Goal: Task Accomplishment & Management: Manage account settings

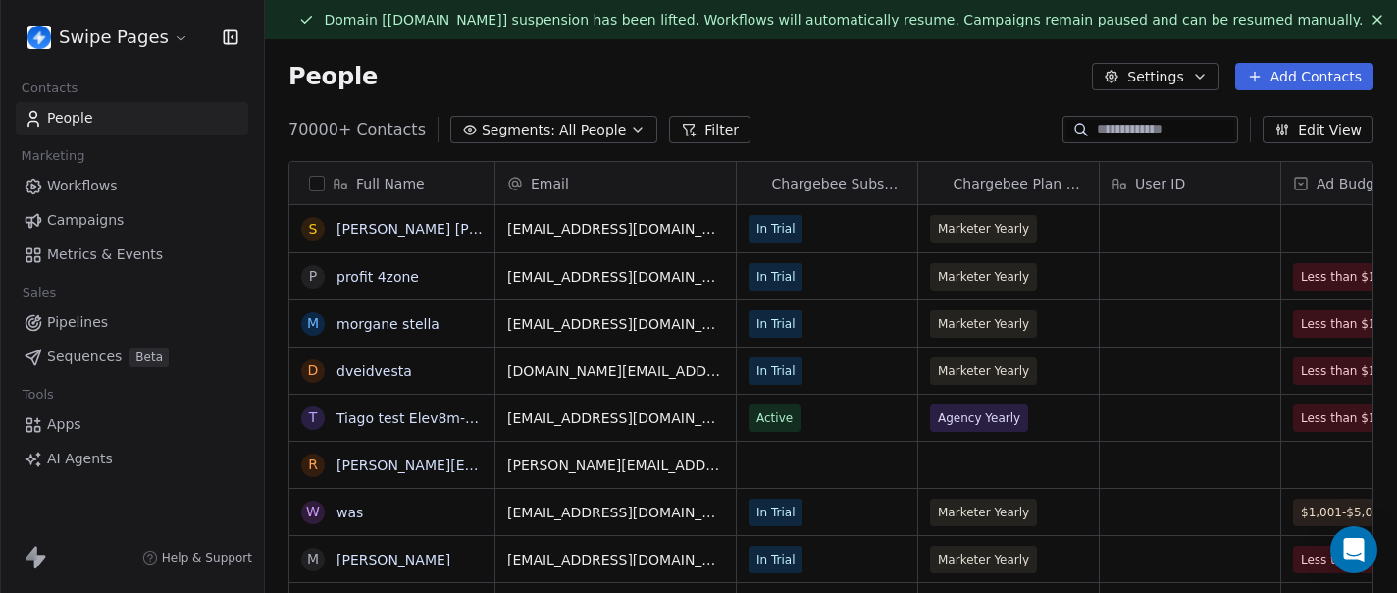
scroll to position [521, 1132]
click at [147, 40] on html "Swipe Pages Contacts People Marketing Workflows Campaigns Metrics & Events Sale…" at bounding box center [698, 296] width 1397 height 593
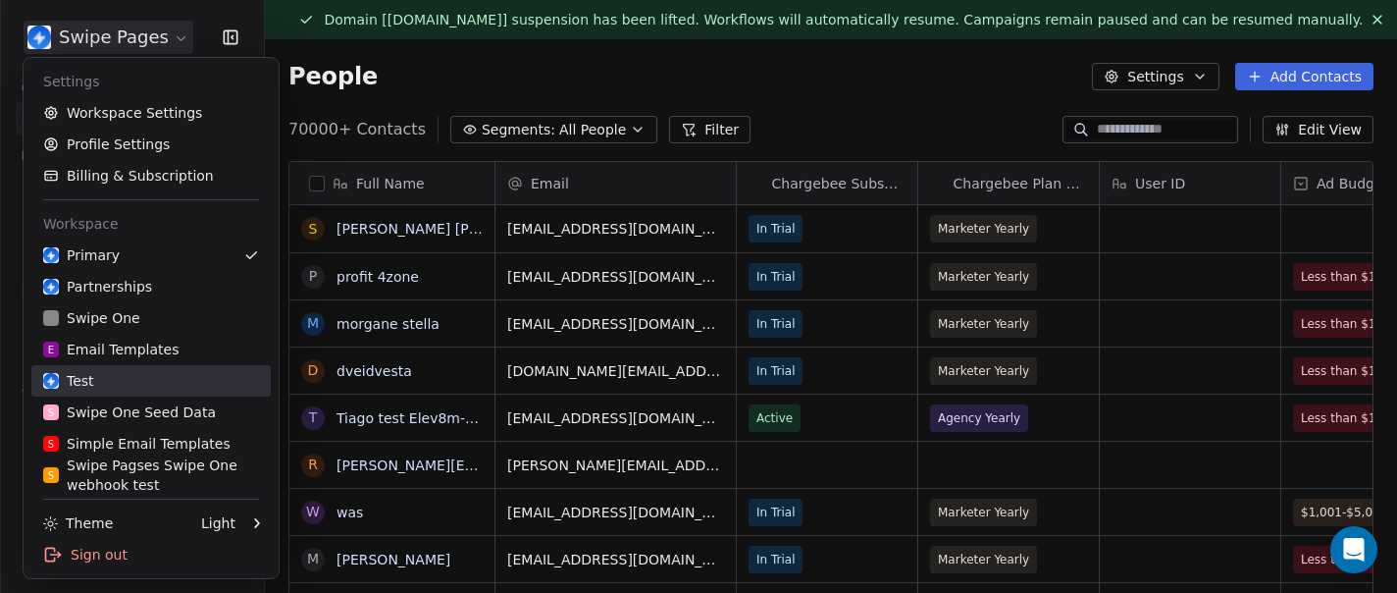
click at [91, 378] on div "Test" at bounding box center [68, 381] width 51 height 20
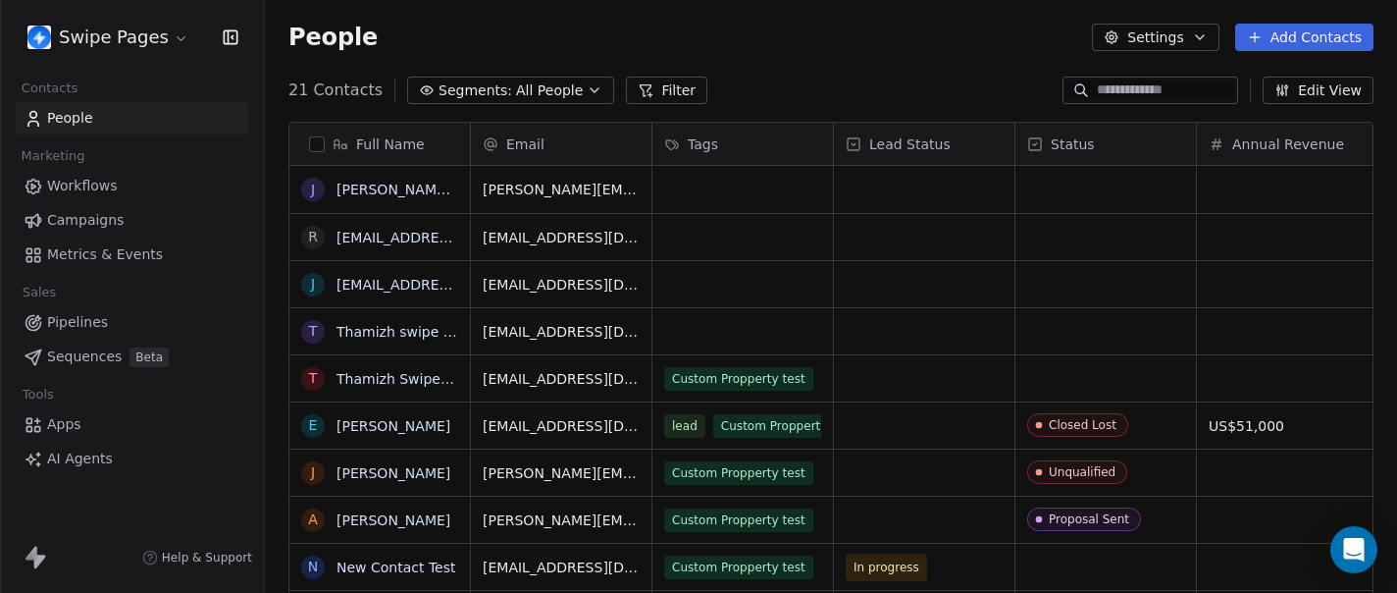
scroll to position [521, 1132]
click at [139, 48] on html "Swipe Pages Contacts People Marketing Workflows Campaigns Metrics & Events Sale…" at bounding box center [698, 296] width 1397 height 593
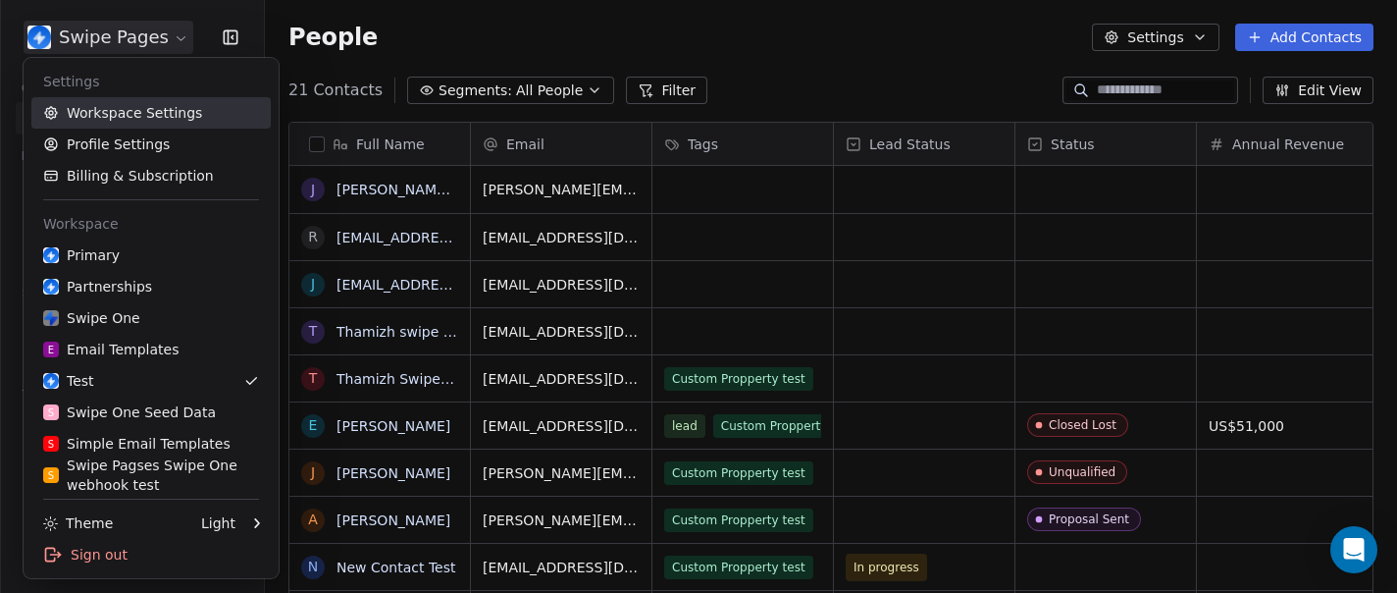
click at [120, 114] on link "Workspace Settings" at bounding box center [150, 112] width 239 height 31
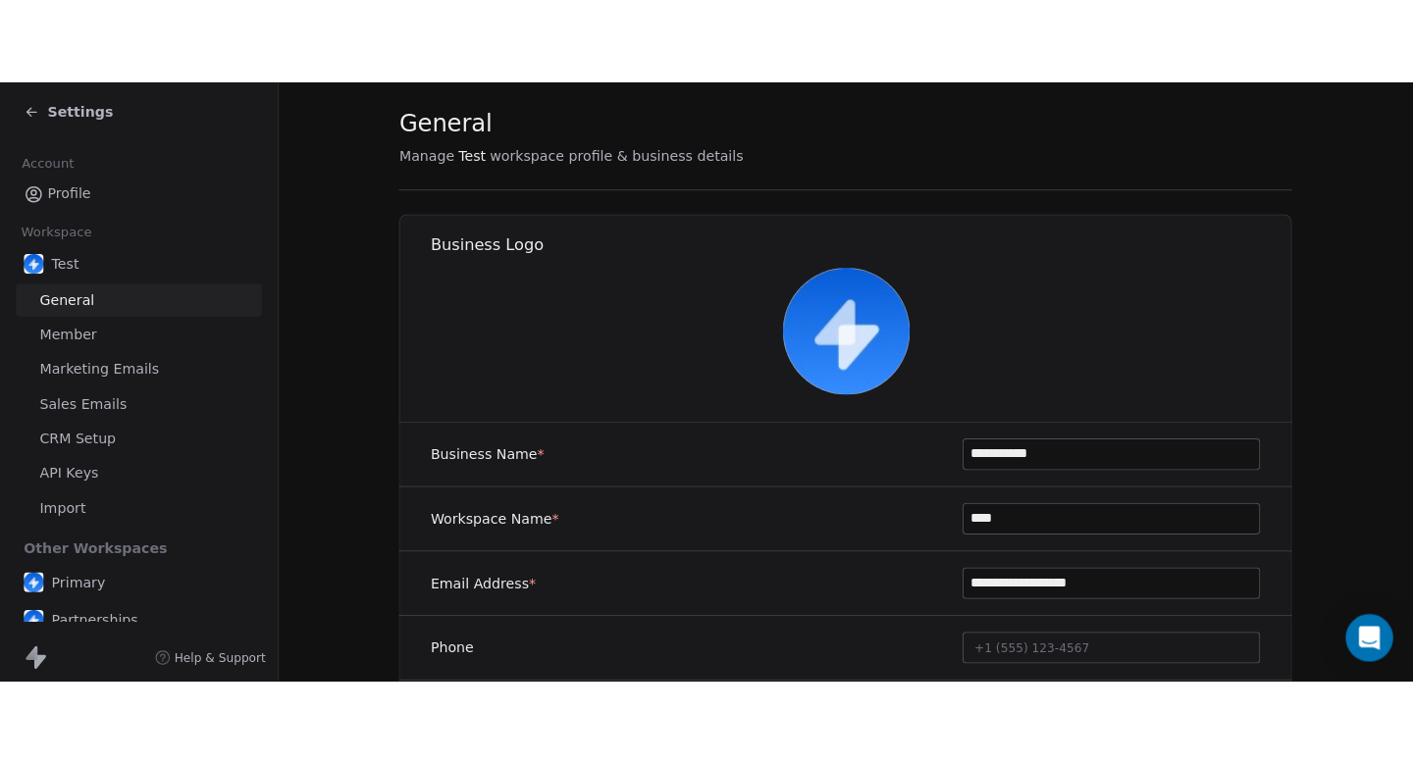
scroll to position [78, 0]
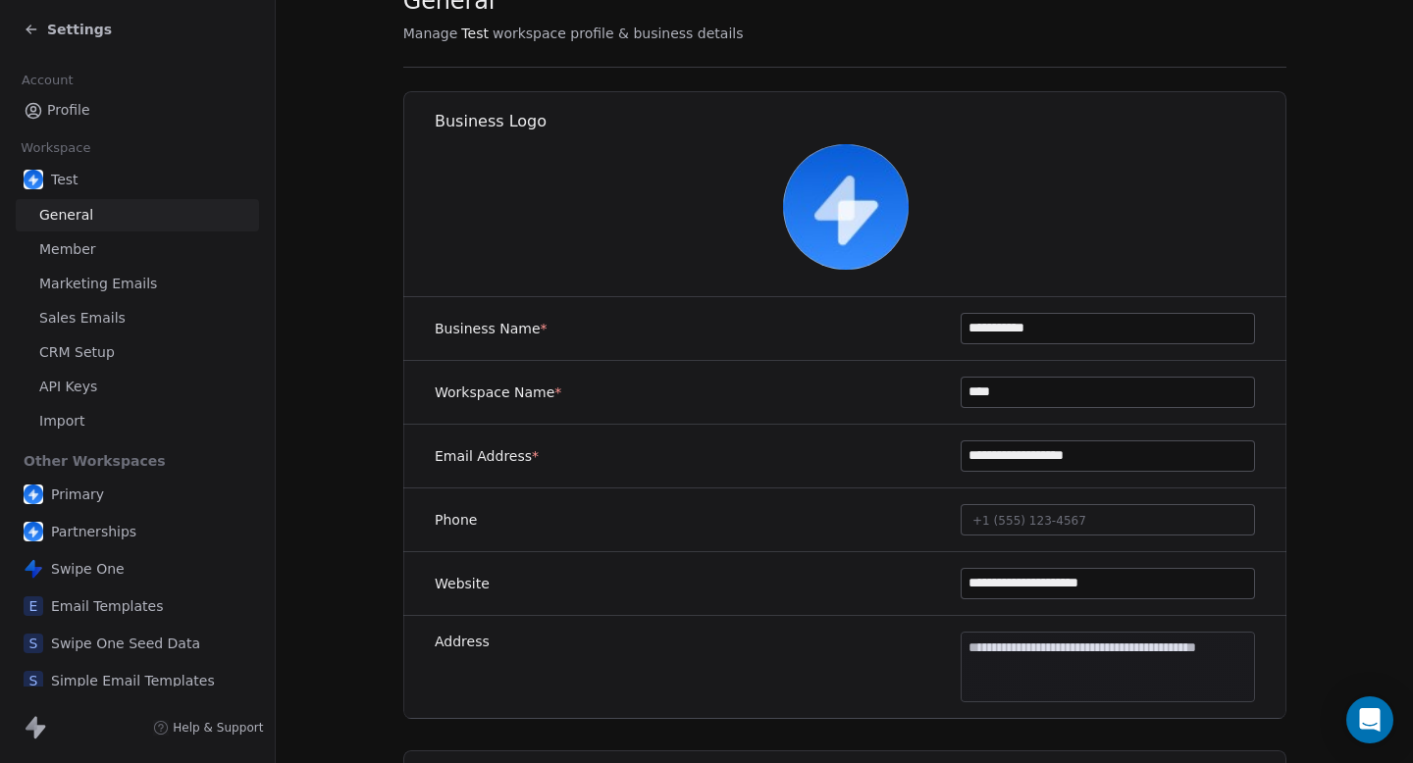
click at [1334, 278] on section "**********" at bounding box center [844, 763] width 1137 height 1683
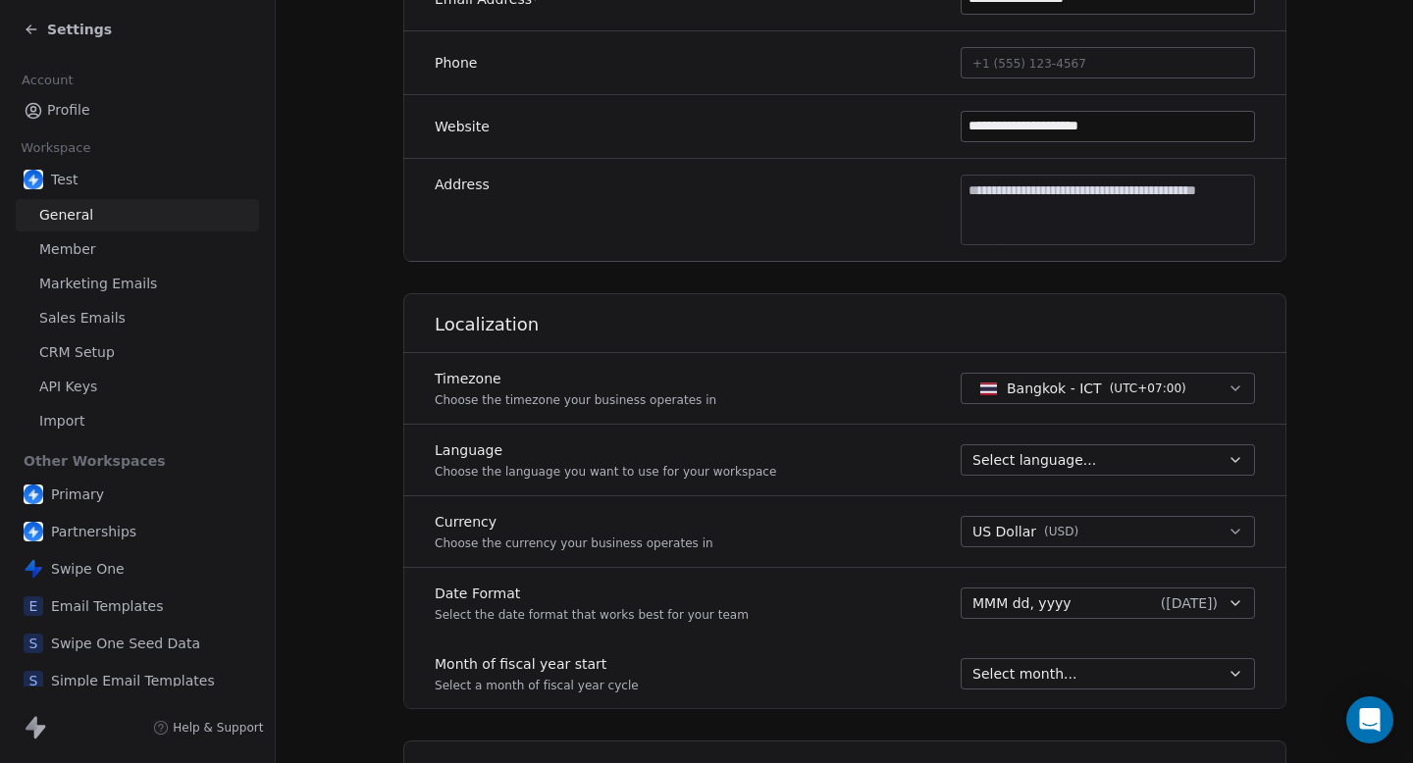
scroll to position [628, 0]
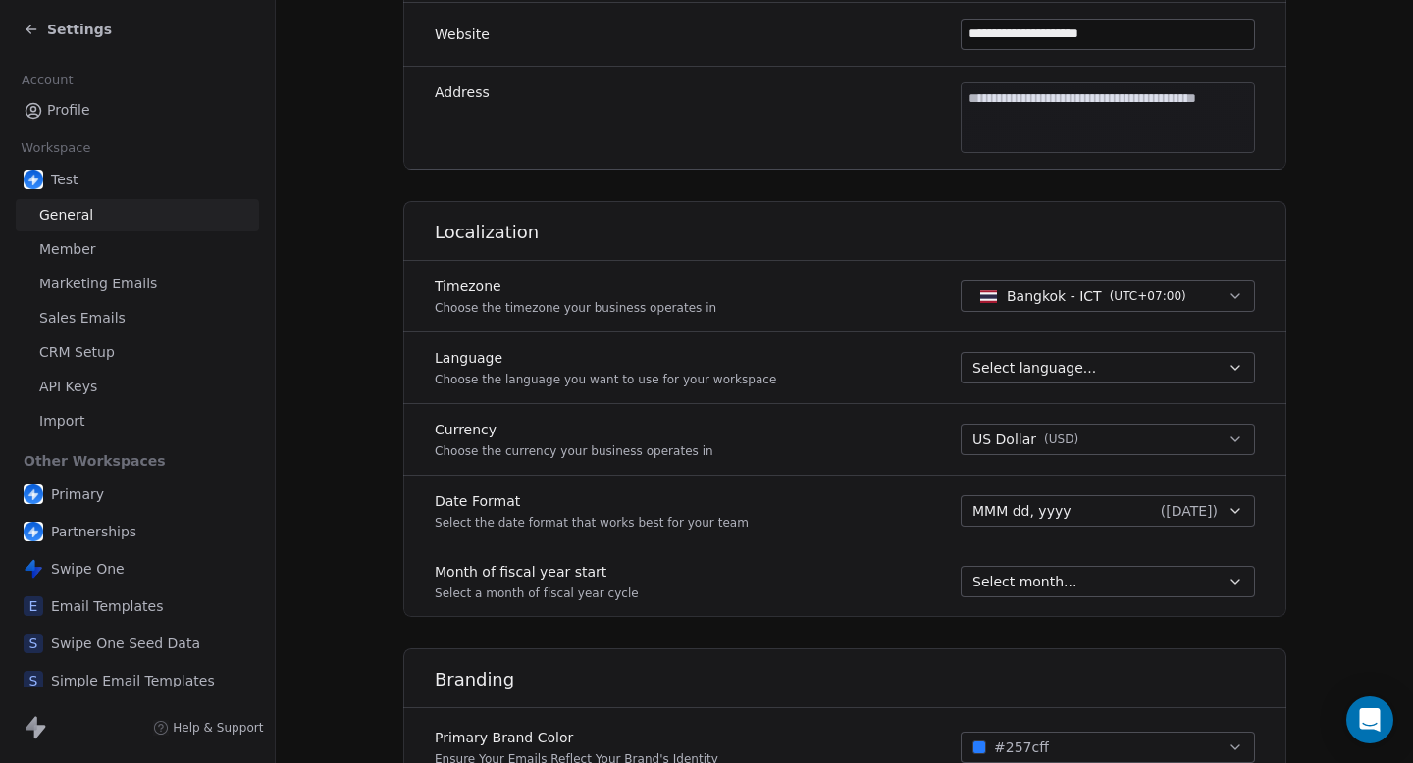
click at [1087, 362] on div "Select language..." at bounding box center [1095, 368] width 247 height 20
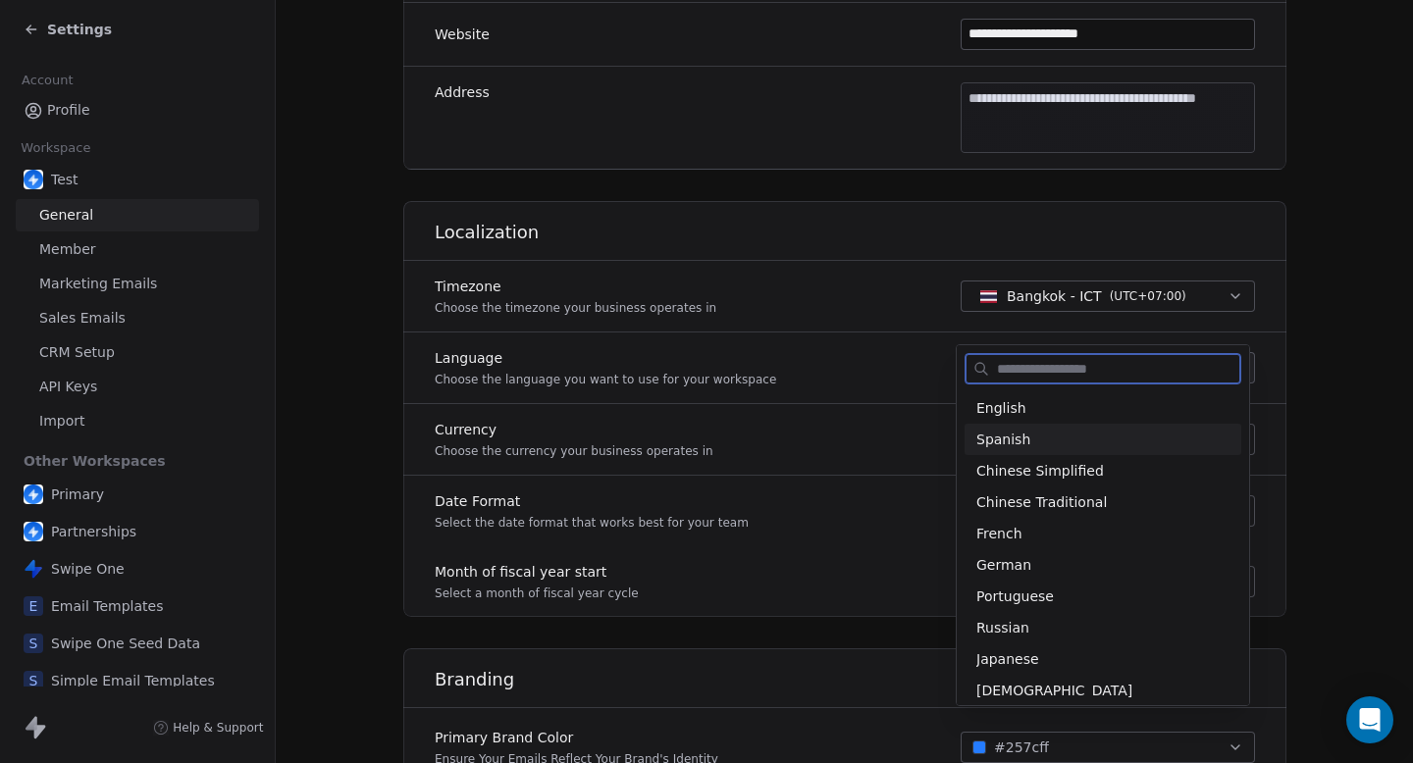
click at [1034, 431] on div "Spanish" at bounding box center [1102, 440] width 253 height 21
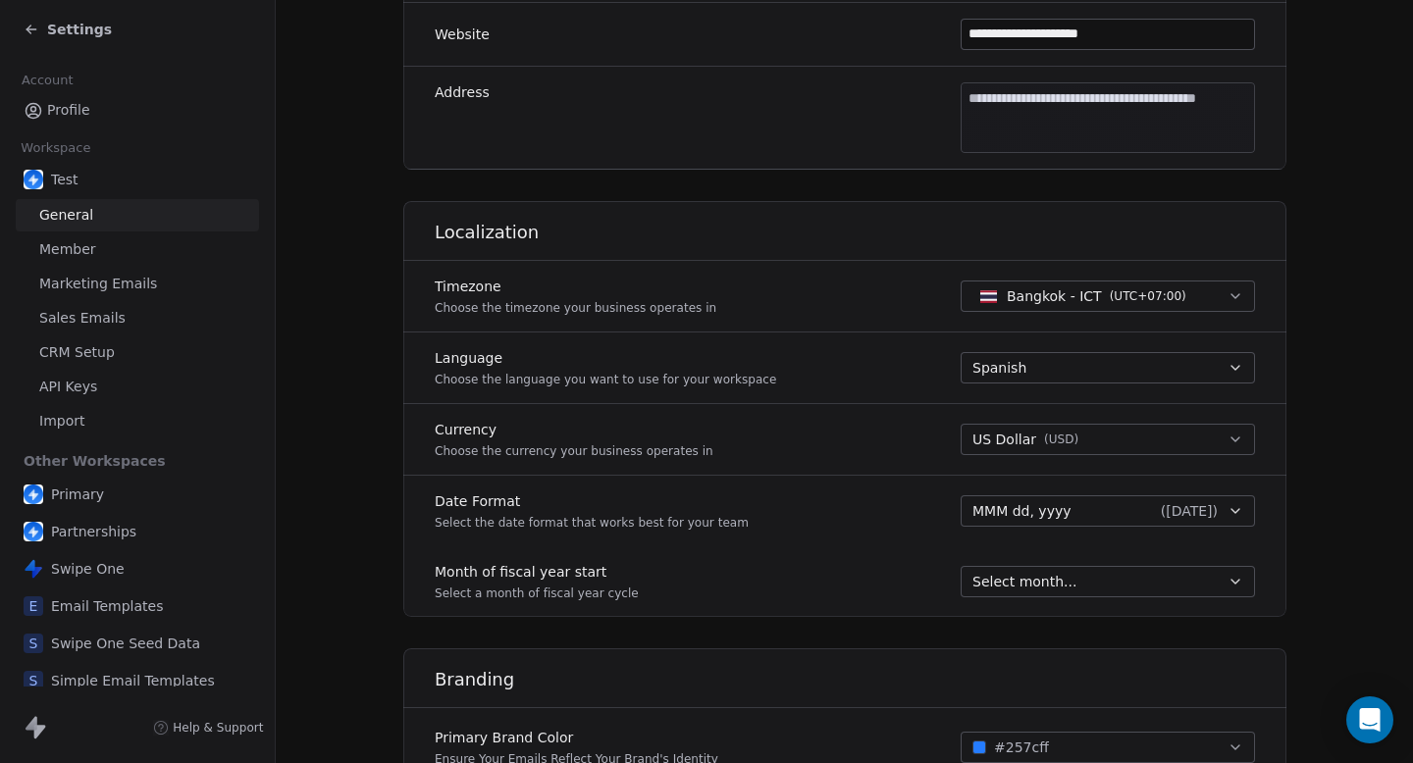
click at [1352, 400] on section "**********" at bounding box center [844, 213] width 1137 height 1683
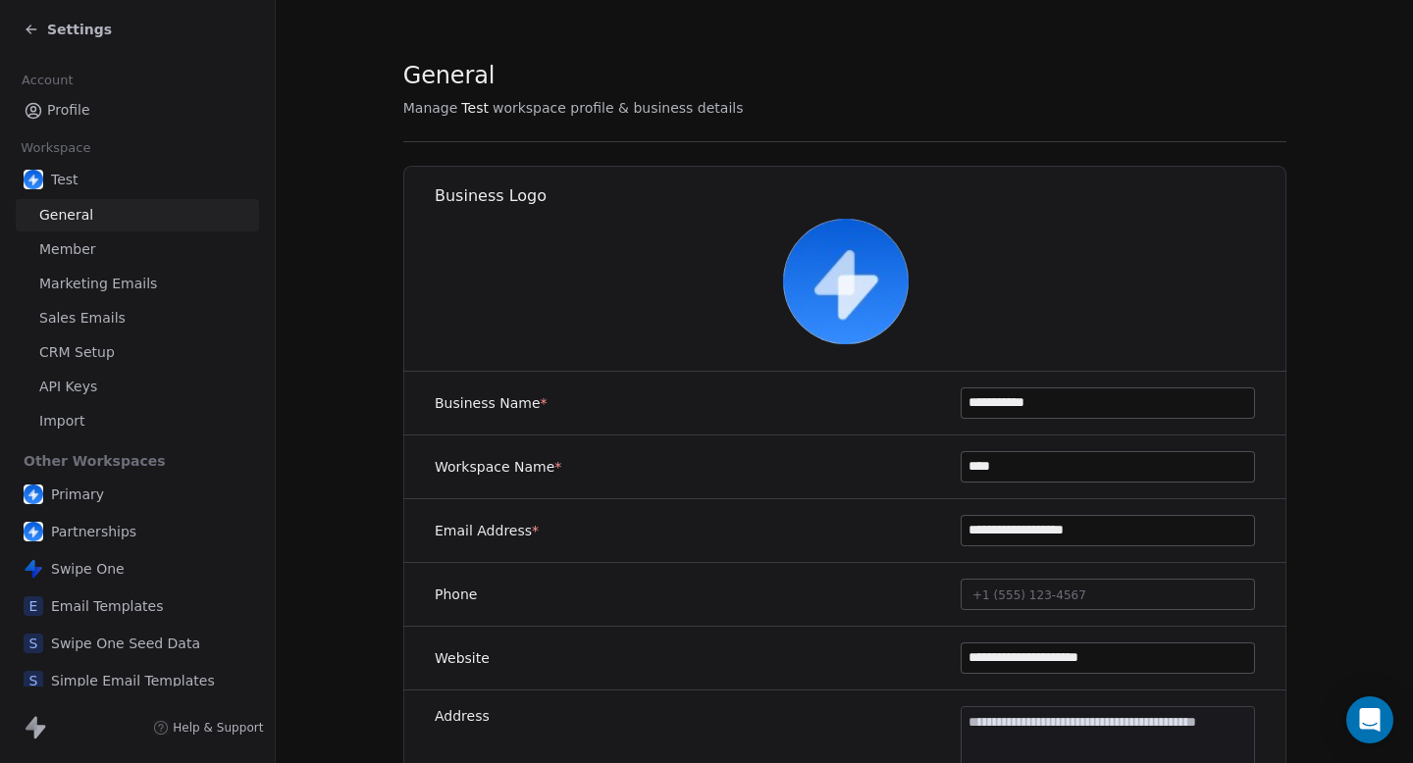
scroll to position [0, 0]
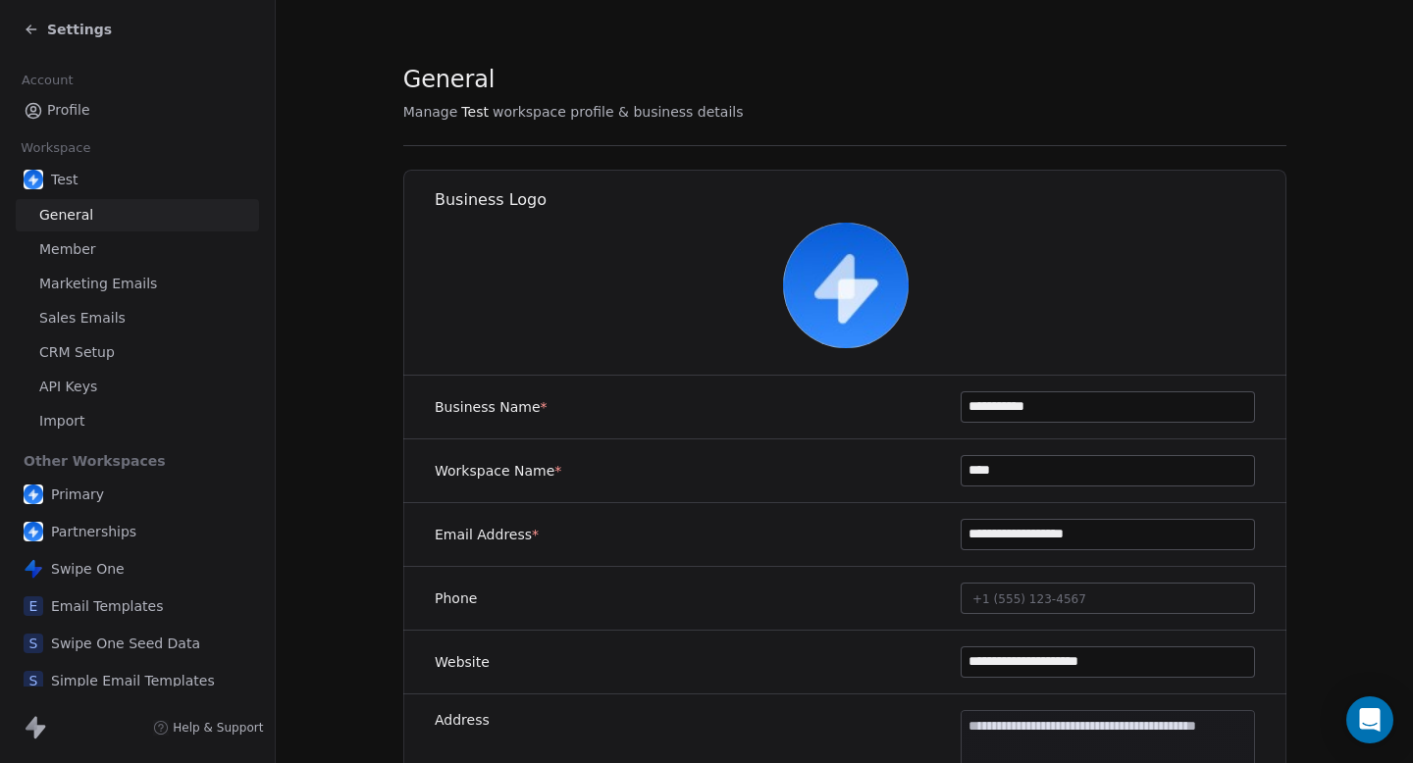
click at [65, 40] on div "Settings" at bounding box center [141, 29] width 235 height 27
click at [66, 32] on span "Settings" at bounding box center [79, 30] width 65 height 20
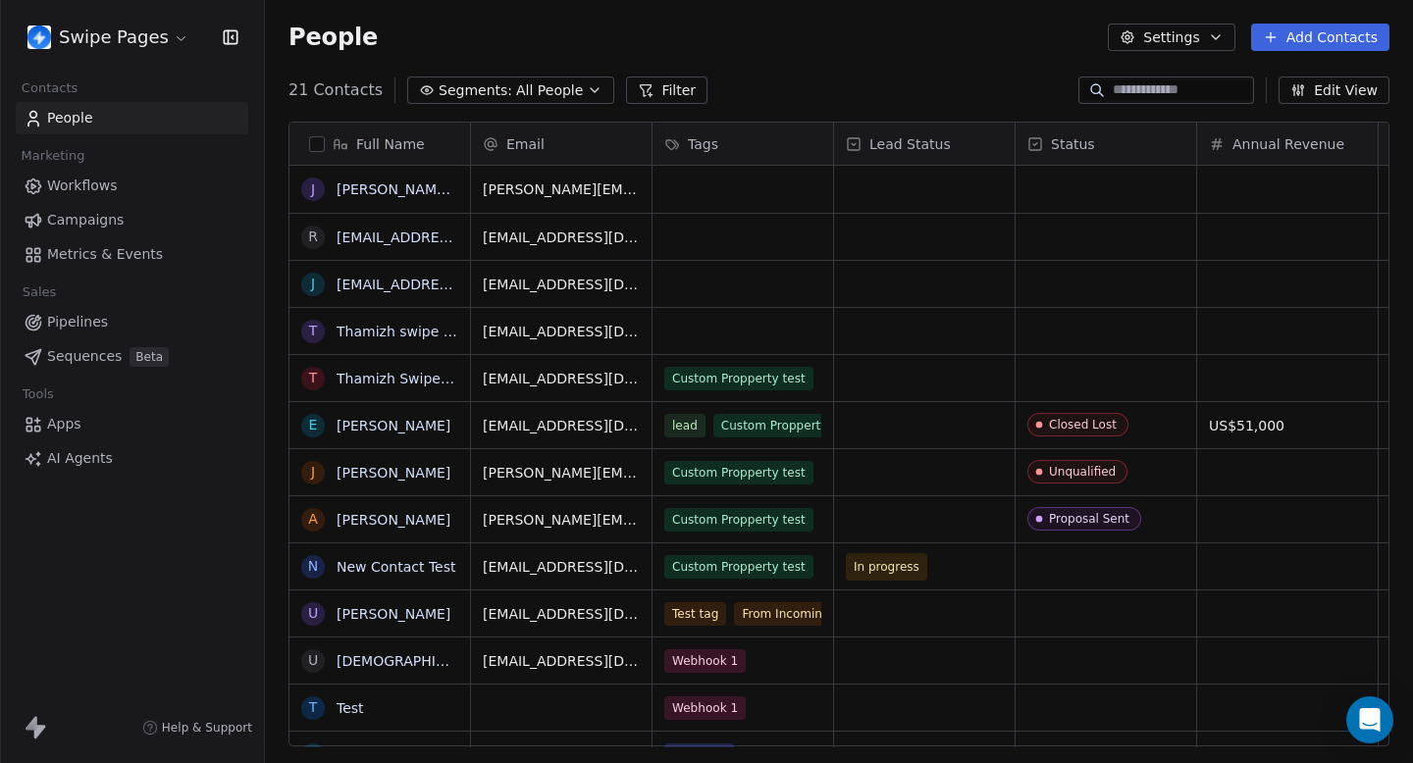
scroll to position [672, 1148]
click at [97, 184] on span "Workflows" at bounding box center [82, 186] width 71 height 21
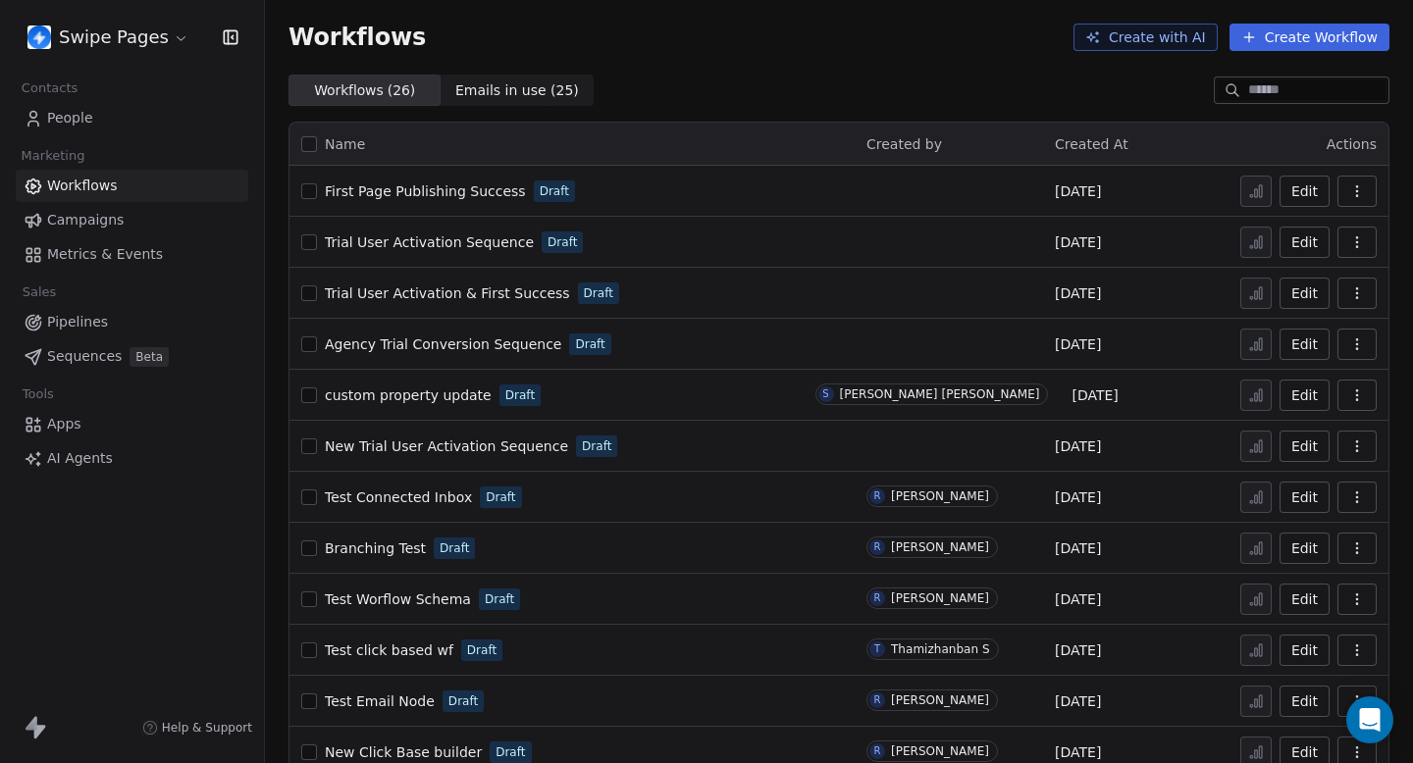
click at [1351, 34] on button "Create Workflow" at bounding box center [1309, 37] width 160 height 27
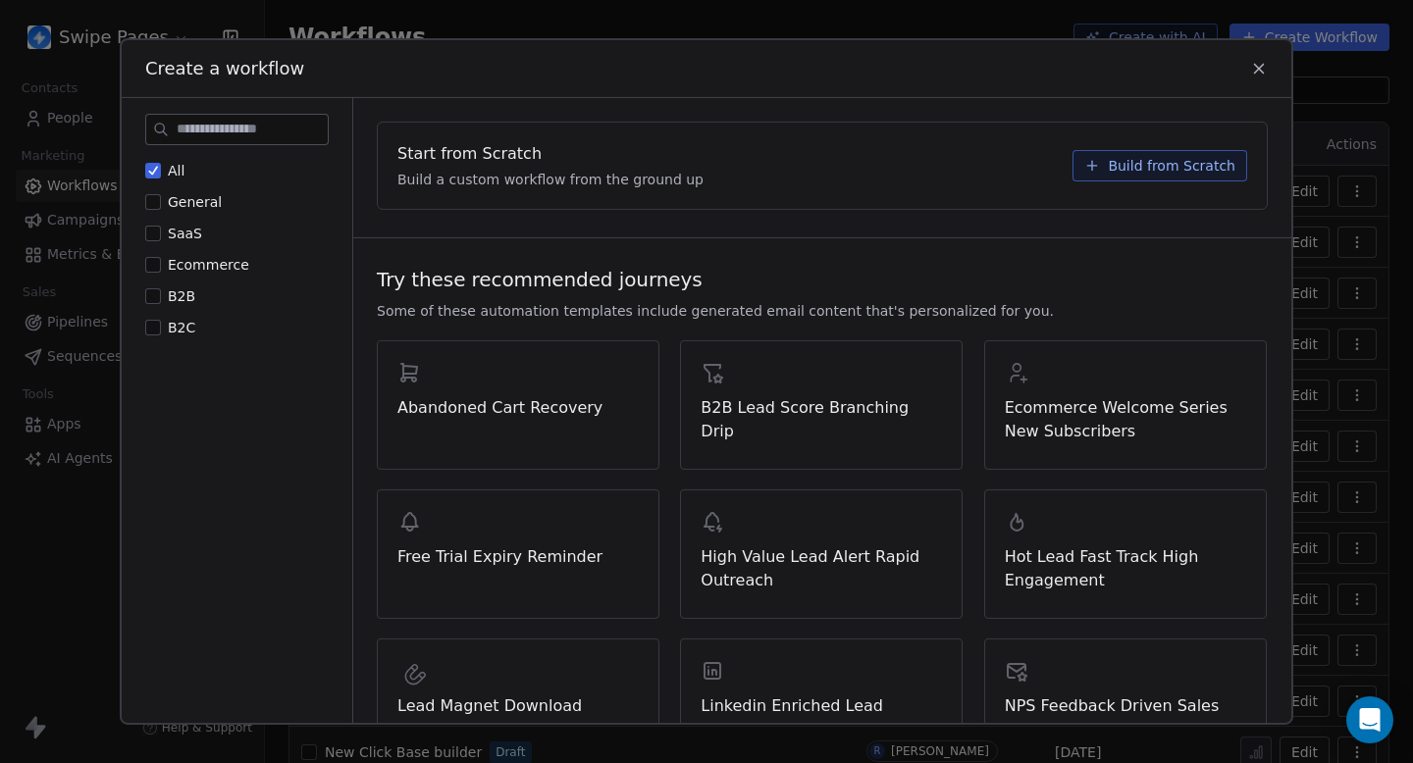
click at [156, 202] on button "General" at bounding box center [153, 202] width 16 height 20
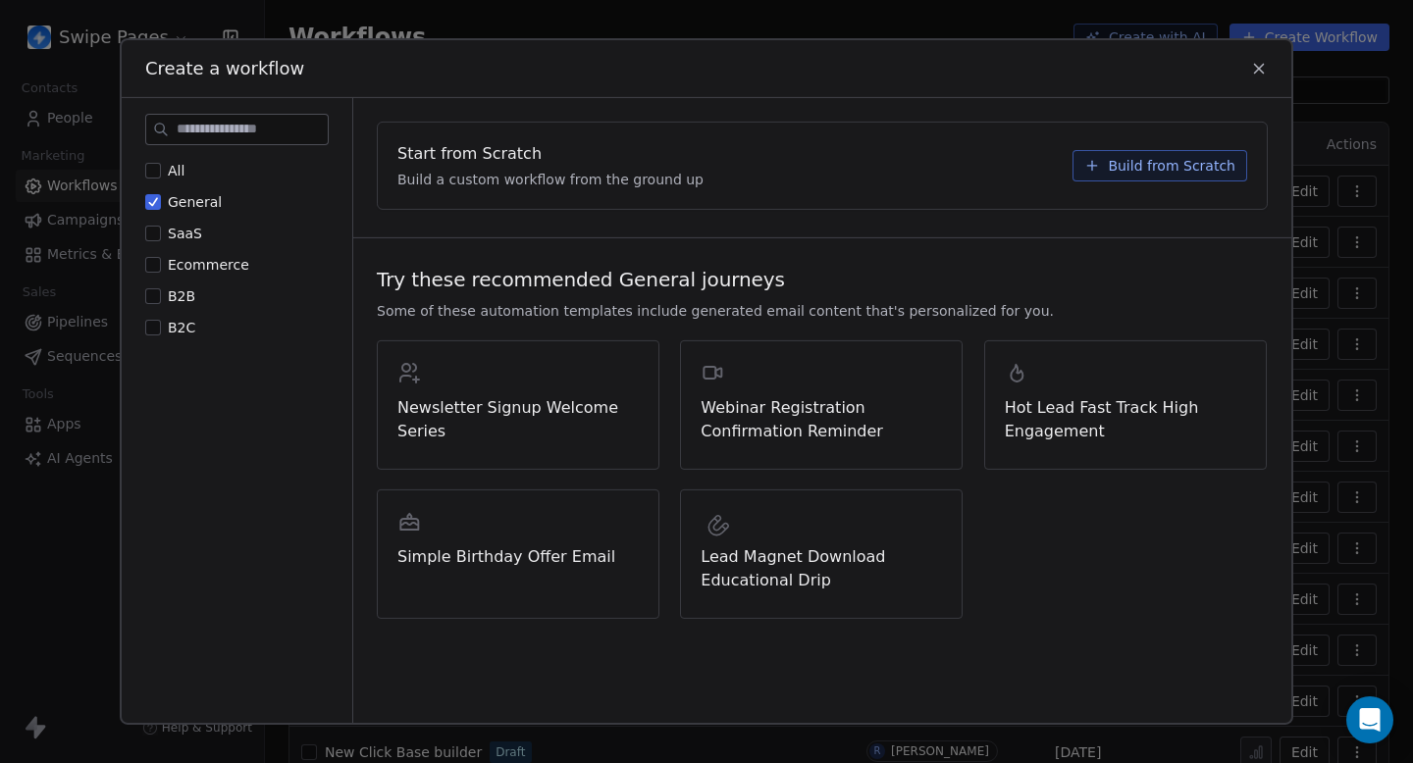
click at [1122, 167] on span "Build from Scratch" at bounding box center [1172, 166] width 128 height 20
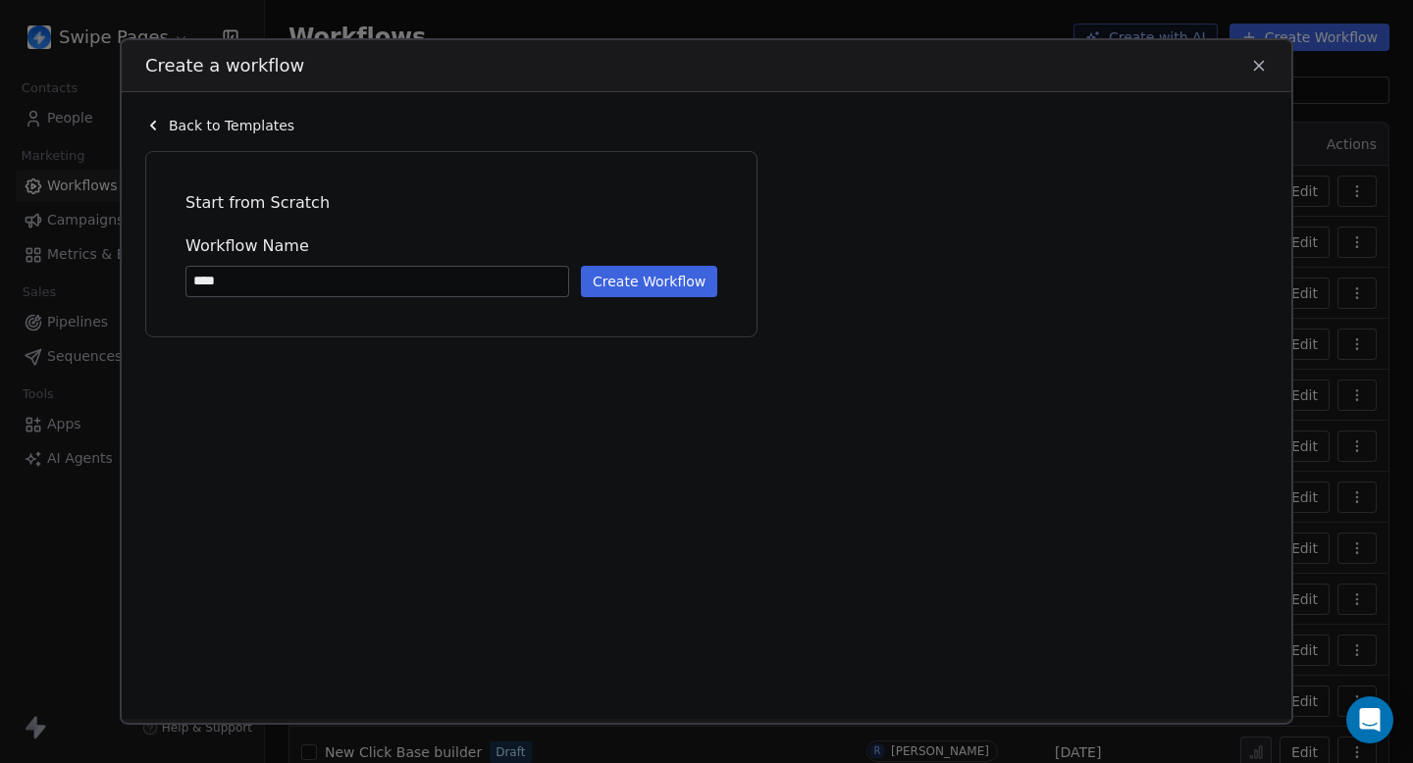
type input "****"
click at [643, 274] on button "Create Workflow" at bounding box center [649, 281] width 136 height 31
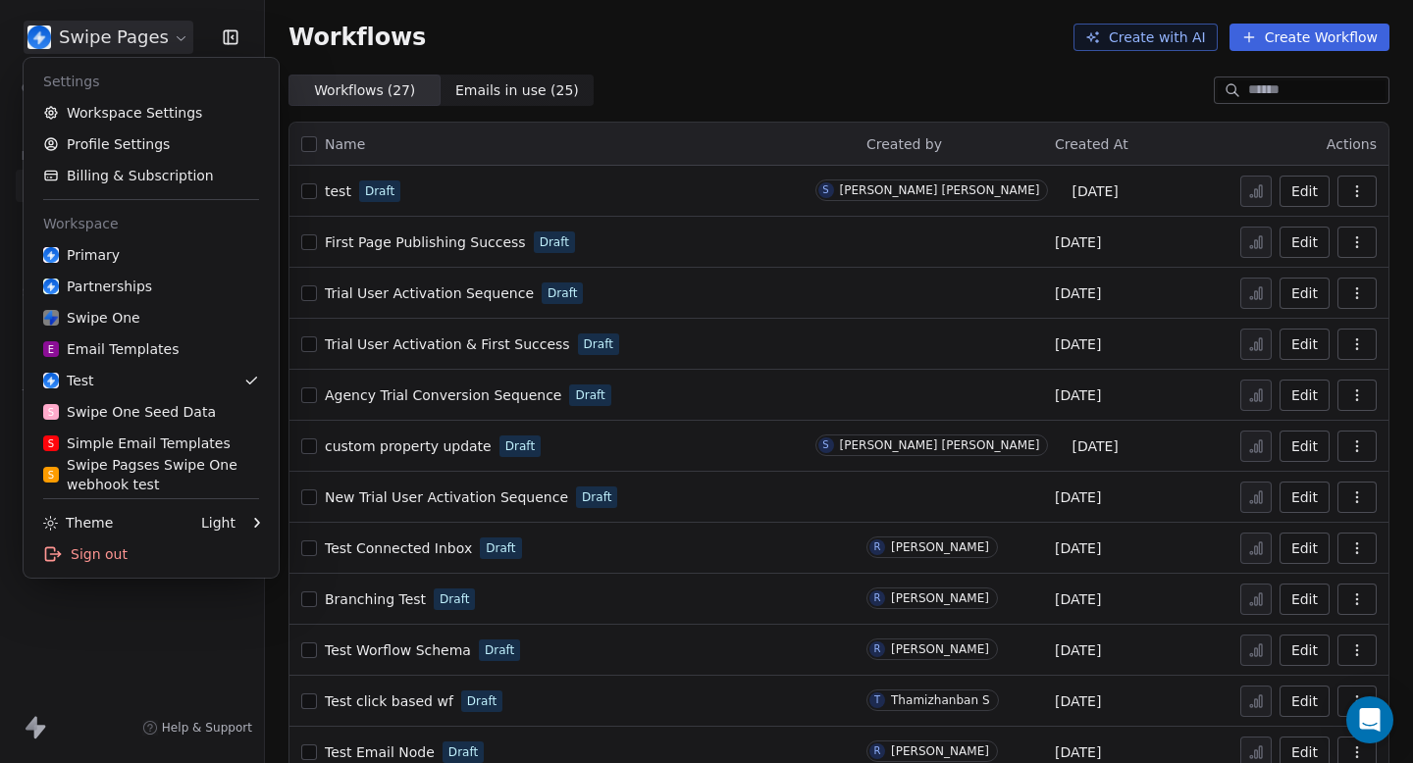
click at [141, 47] on html "Swipe Pages Contacts People Marketing Workflows Campaigns Metrics & Events Sale…" at bounding box center [706, 381] width 1413 height 763
click at [708, 34] on html "Swipe Pages Contacts People Marketing Workflows Campaigns Metrics & Events Sale…" at bounding box center [706, 381] width 1413 height 763
click at [86, 35] on html "Swipe Pages Contacts People Marketing Workflows Campaigns Metrics & Events Sale…" at bounding box center [706, 381] width 1413 height 763
click at [746, 23] on html "Swipe Pages Contacts People Marketing Workflows Campaigns Metrics & Events Sale…" at bounding box center [706, 381] width 1413 height 763
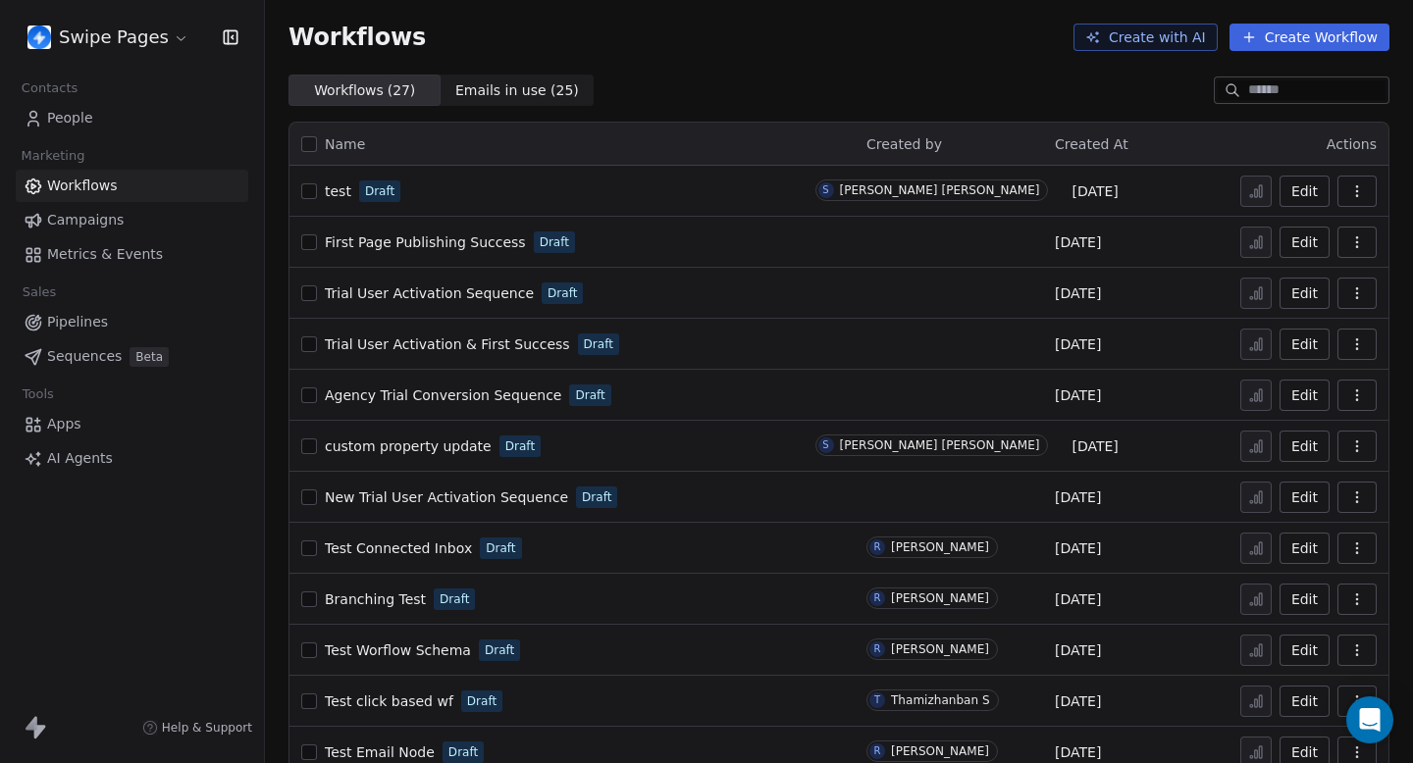
click at [341, 196] on span "test" at bounding box center [338, 191] width 26 height 16
click at [57, 115] on span "People" at bounding box center [70, 118] width 46 height 21
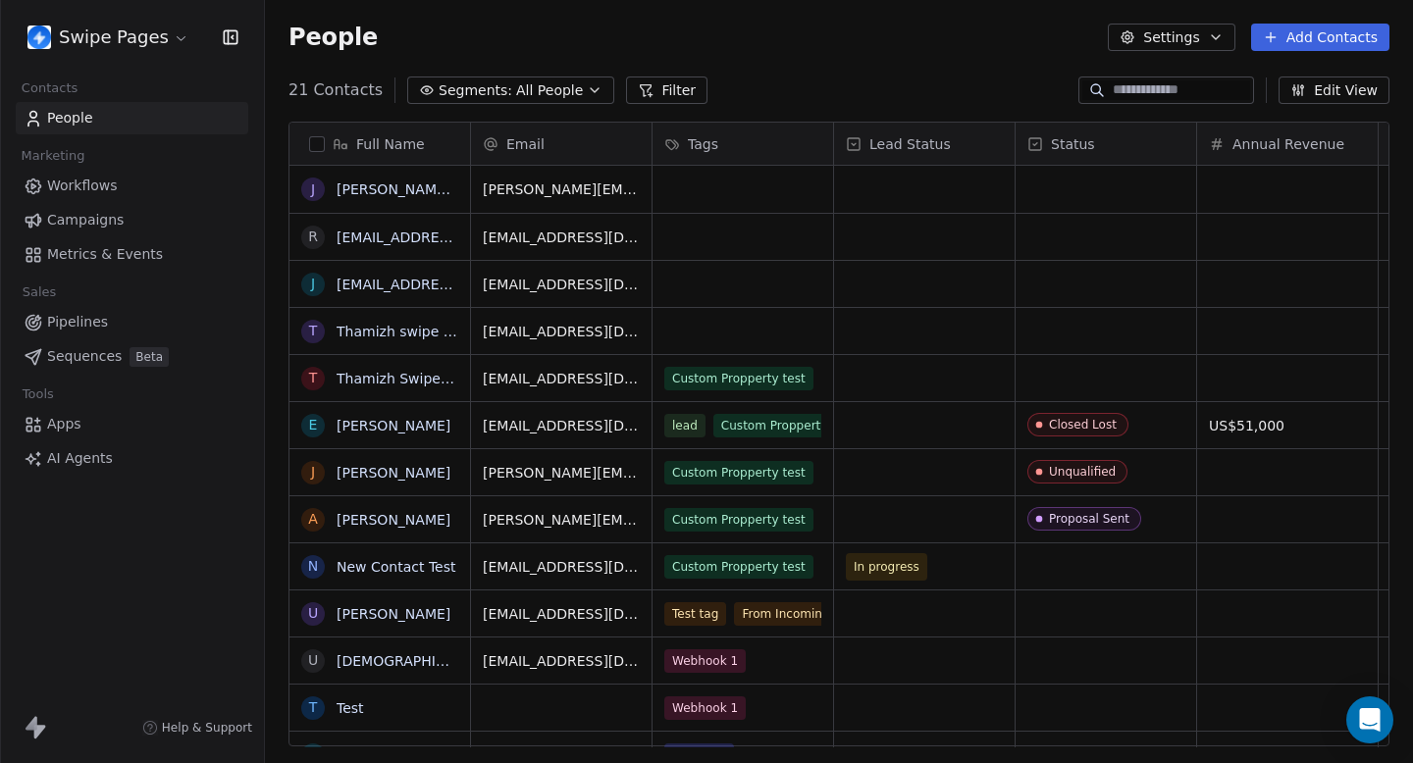
scroll to position [672, 1148]
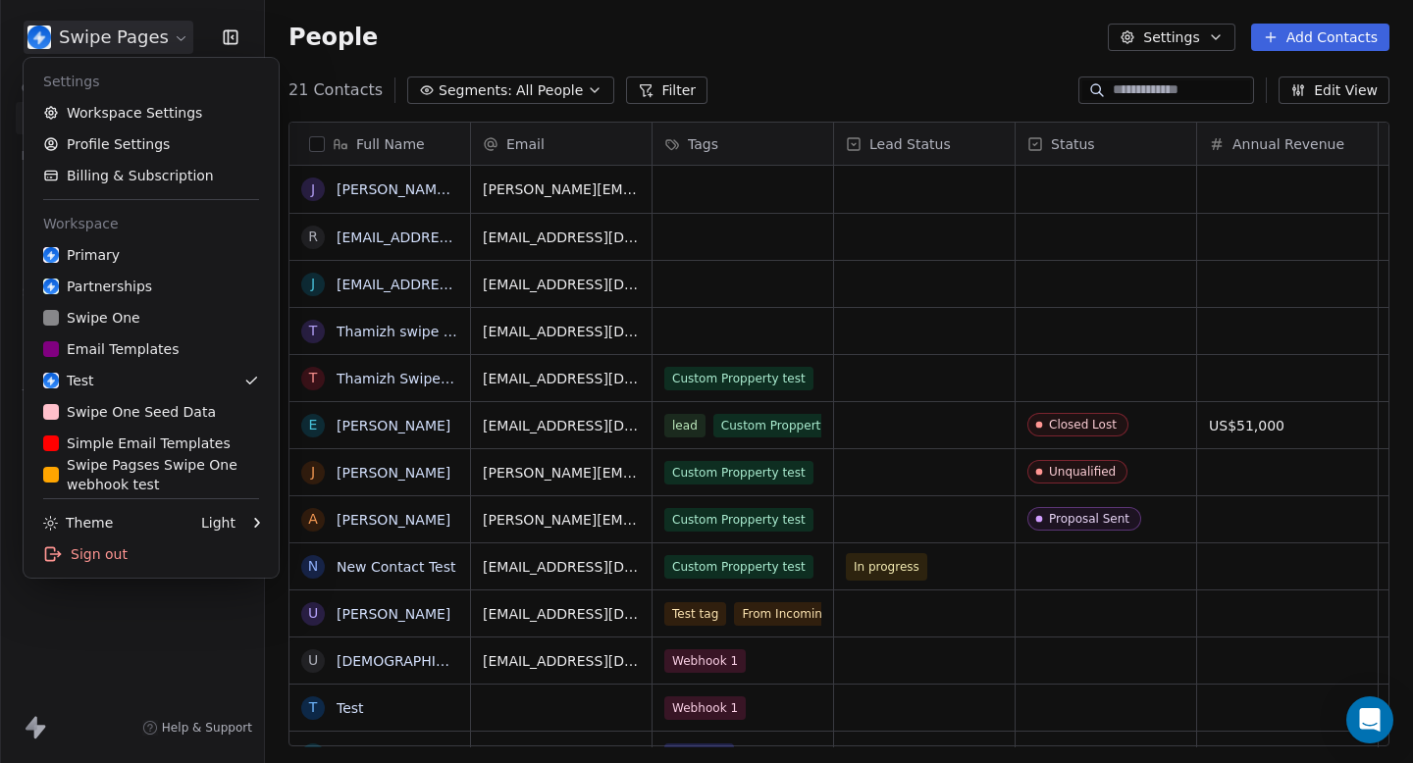
click at [143, 38] on html "Swipe Pages Contacts People Marketing Workflows Campaigns Metrics & Events Sale…" at bounding box center [706, 381] width 1413 height 763
click at [125, 111] on link "Workspace Settings" at bounding box center [150, 112] width 239 height 31
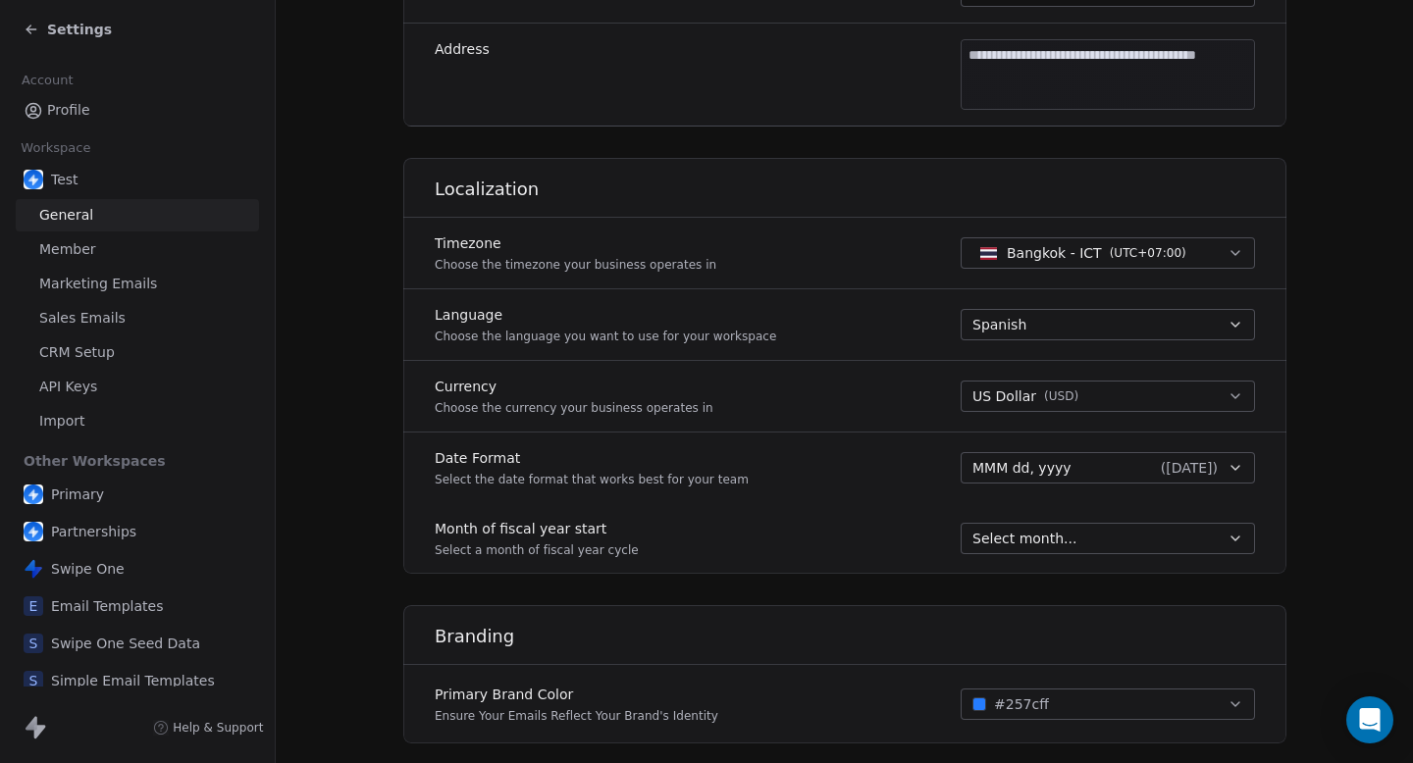
scroll to position [746, 0]
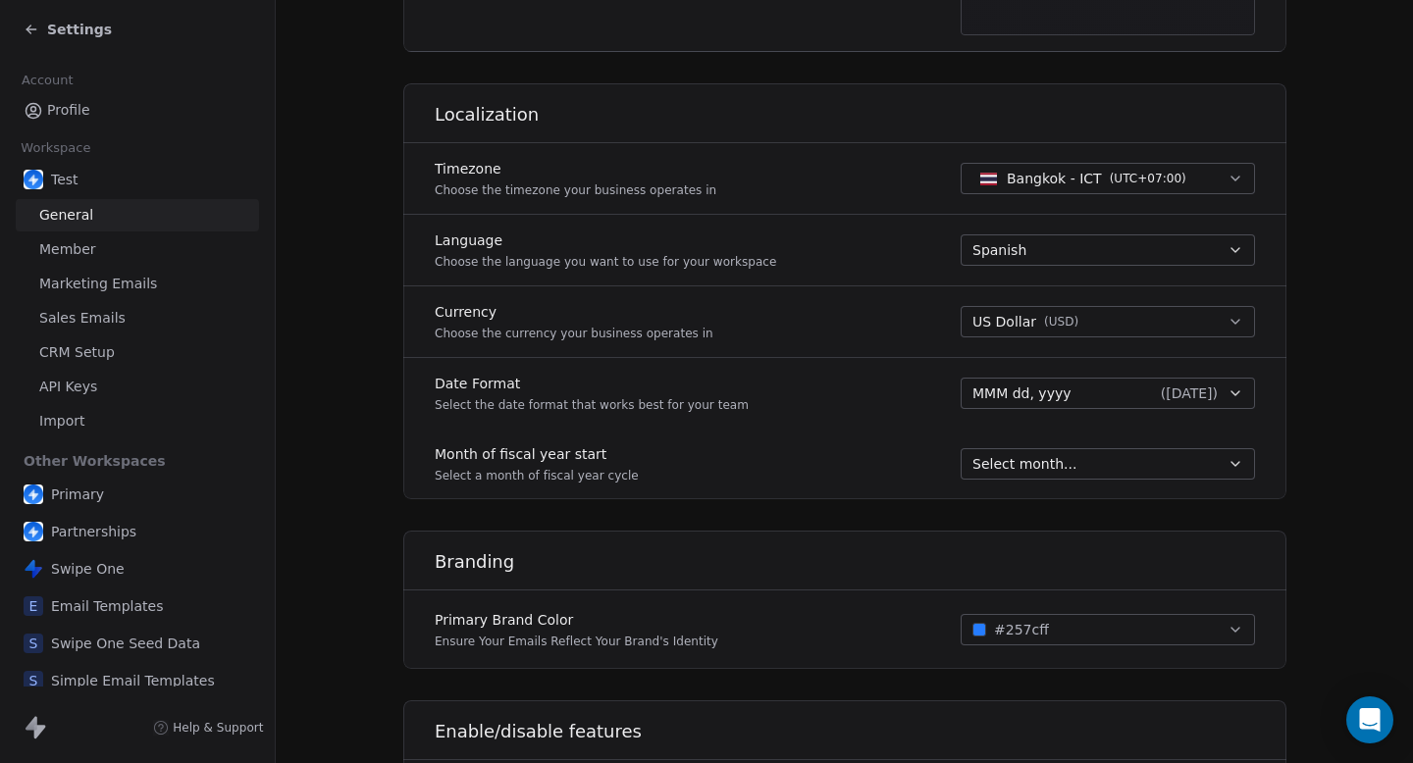
click at [1002, 240] on span "Spanish" at bounding box center [999, 250] width 54 height 20
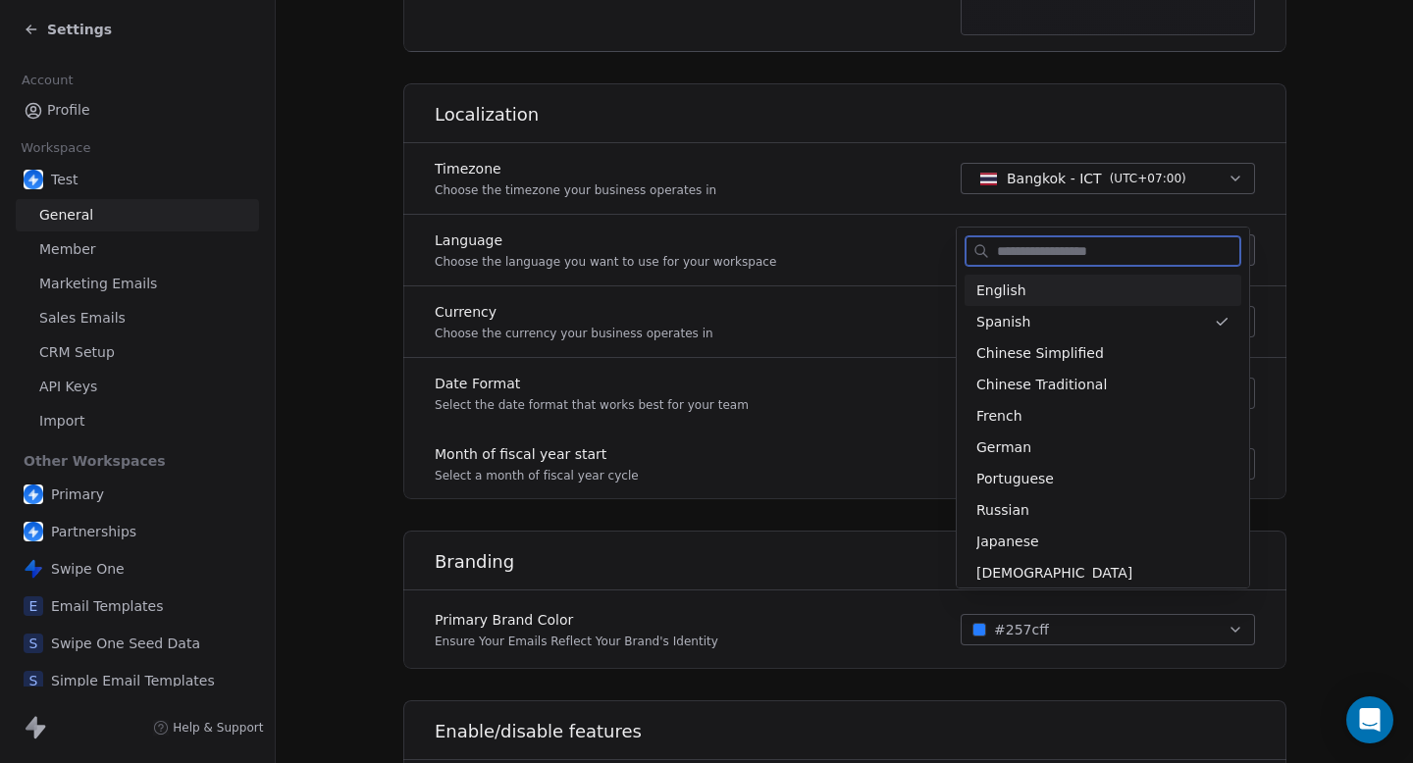
click at [1041, 290] on div "English" at bounding box center [1102, 291] width 253 height 21
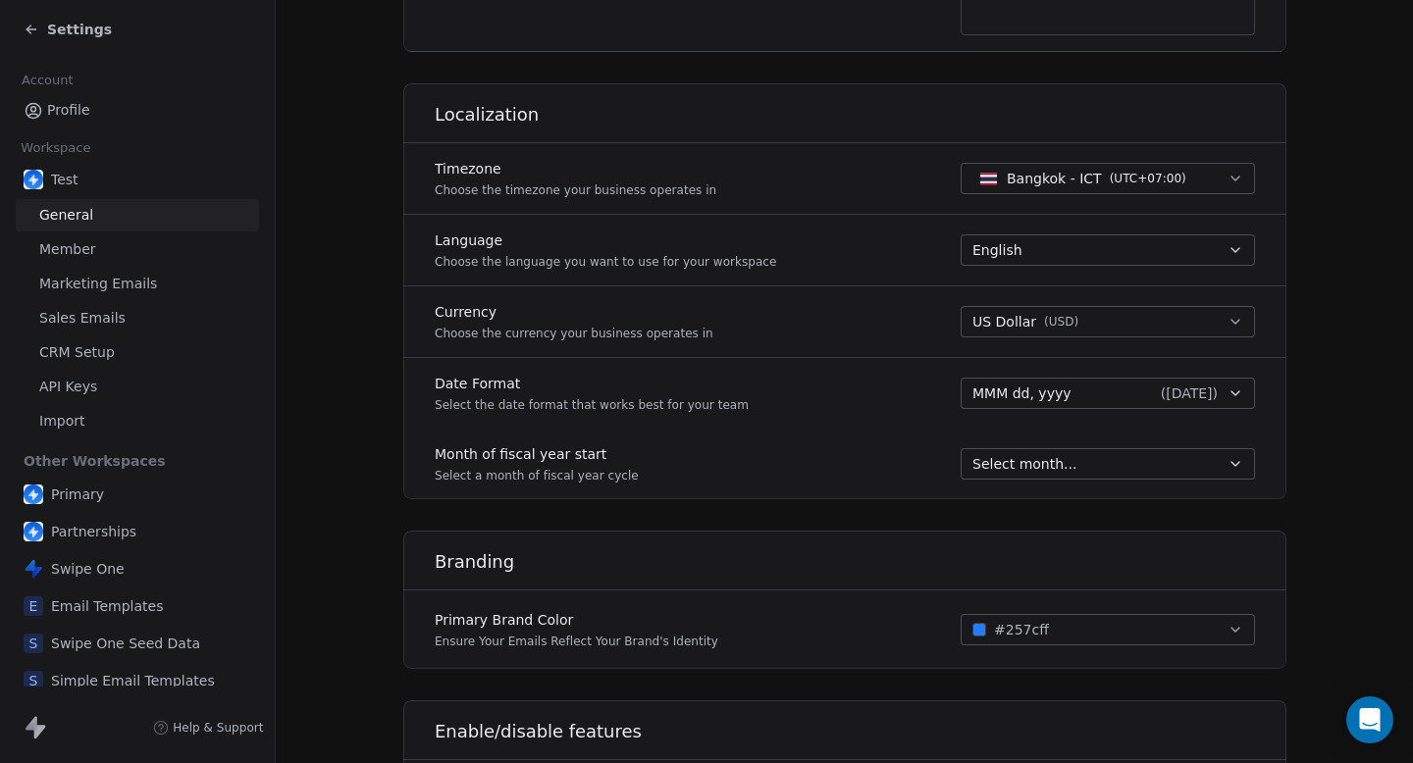
click at [1307, 262] on section "**********" at bounding box center [844, 95] width 1137 height 1683
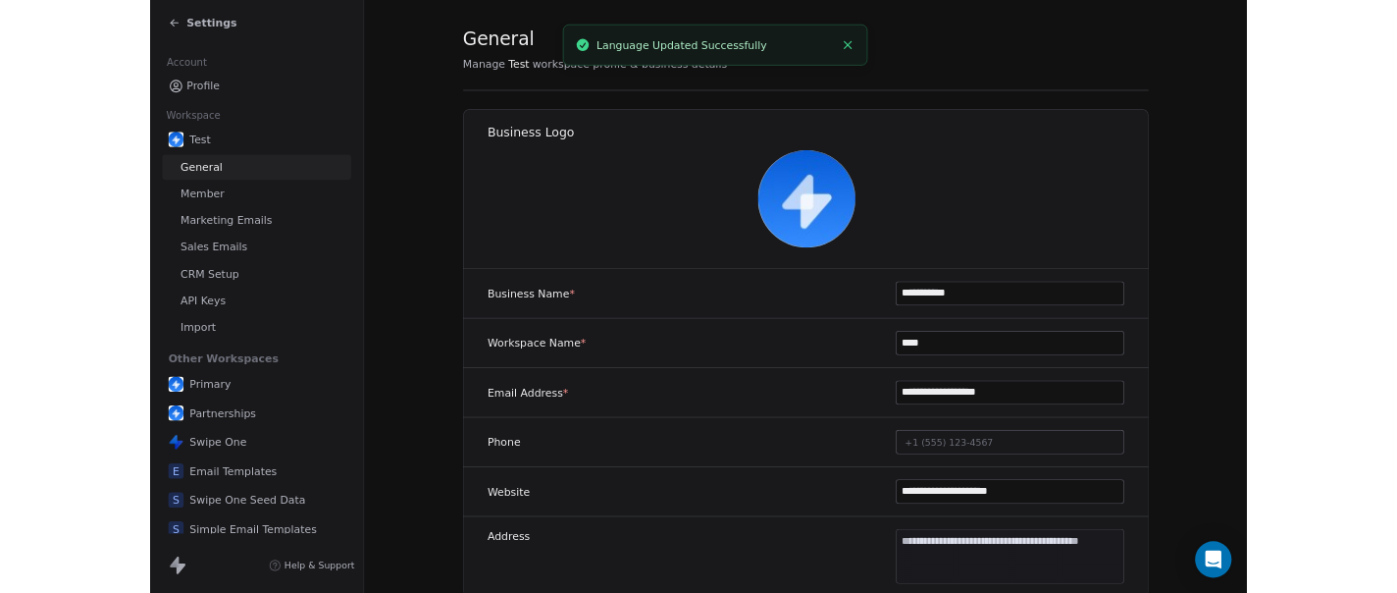
scroll to position [0, 0]
